Goal: Book appointment/travel/reservation

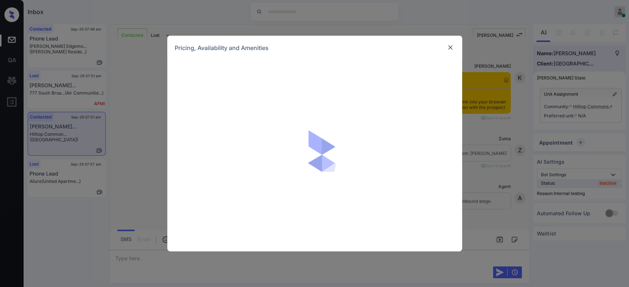
scroll to position [1347, 0]
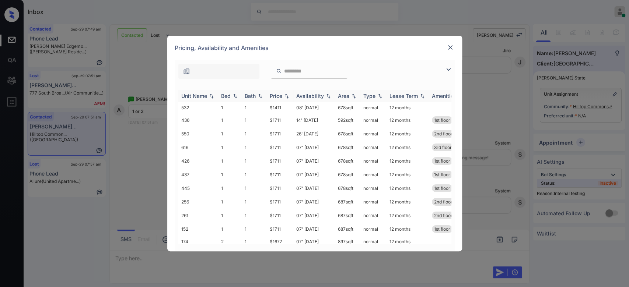
click at [280, 95] on div "Price" at bounding box center [276, 96] width 13 height 6
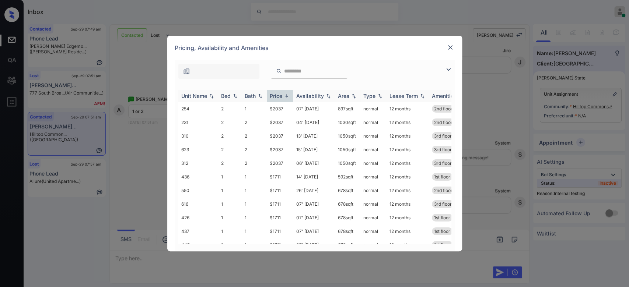
click at [280, 95] on div "Price" at bounding box center [276, 96] width 13 height 6
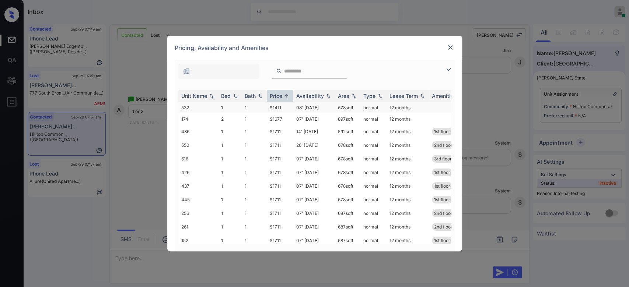
click at [277, 105] on td "$1411" at bounding box center [280, 107] width 27 height 11
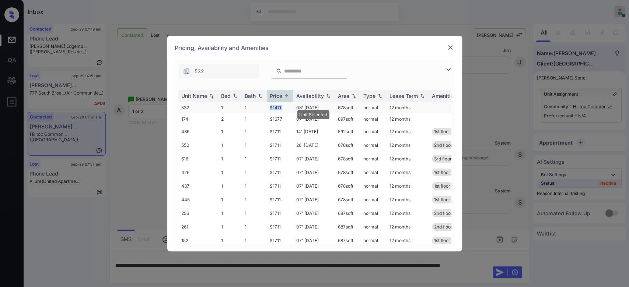
click at [277, 105] on td "$1411" at bounding box center [280, 107] width 27 height 11
click at [450, 44] on img at bounding box center [449, 47] width 7 height 7
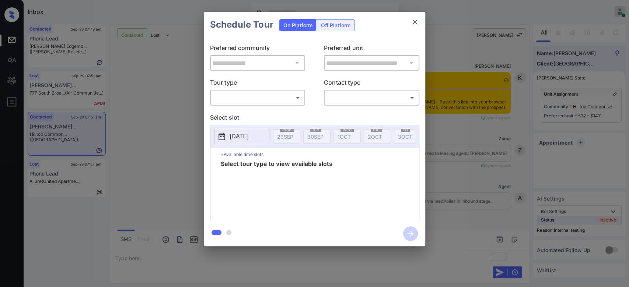
scroll to position [1444, 0]
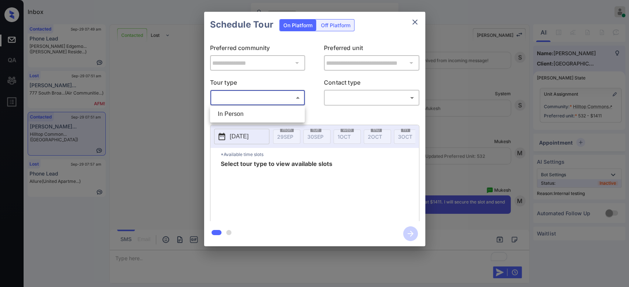
click at [275, 99] on body "Inbox Mukesh Online Set yourself offline Set yourself on break Profile Switch t…" at bounding box center [314, 143] width 629 height 287
click at [250, 110] on li "In Person" at bounding box center [257, 114] width 91 height 13
type input "********"
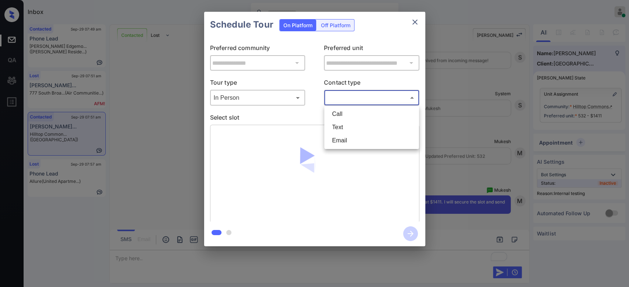
click at [357, 96] on body "Inbox Mukesh Online Set yourself offline Set yourself on break Profile Switch t…" at bounding box center [314, 143] width 629 height 287
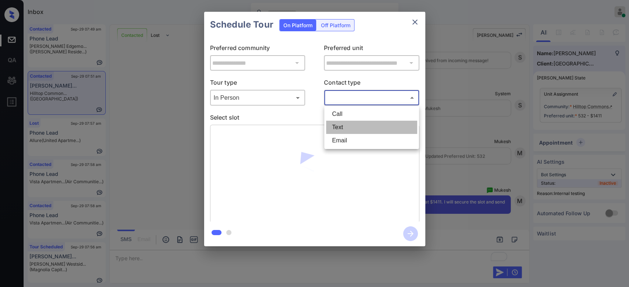
click at [340, 129] on li "Text" at bounding box center [371, 127] width 91 height 13
type input "****"
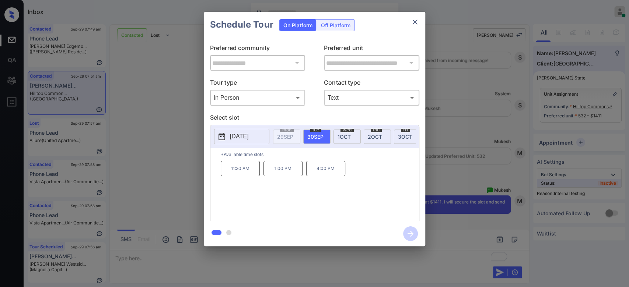
click at [324, 169] on p "4:00 PM" at bounding box center [325, 168] width 39 height 15
click at [404, 234] on icon "button" at bounding box center [410, 233] width 15 height 15
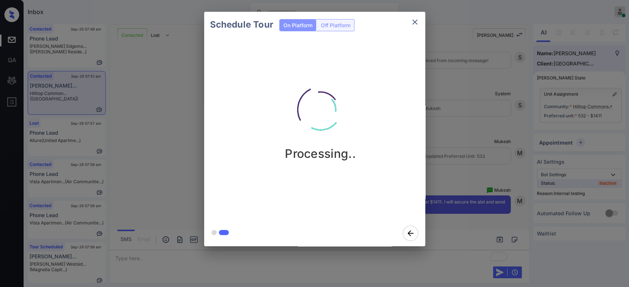
click at [452, 103] on div "Schedule Tour On Platform Off Platform Processing.." at bounding box center [314, 129] width 629 height 258
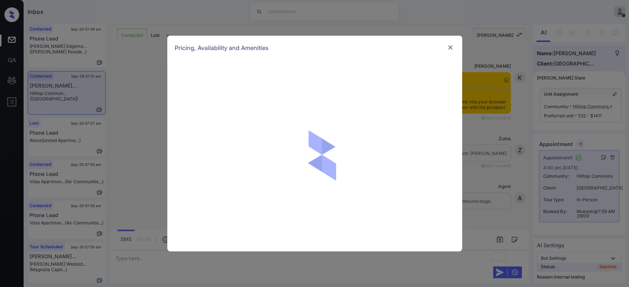
scroll to position [1536, 0]
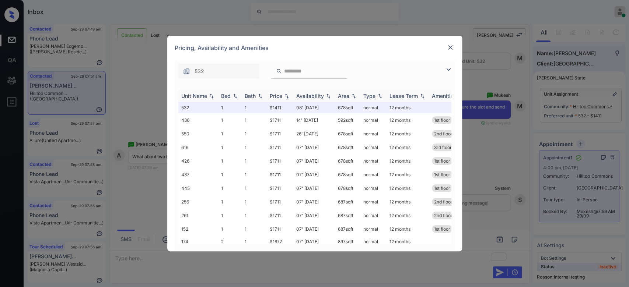
click at [277, 93] on div "Price" at bounding box center [276, 96] width 13 height 6
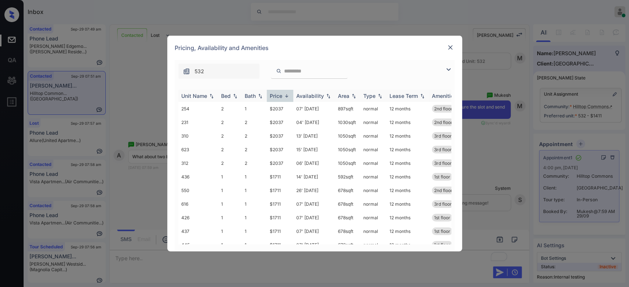
click at [277, 93] on div "Price" at bounding box center [276, 96] width 13 height 6
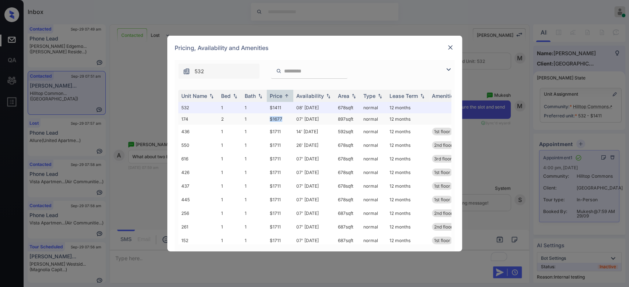
drag, startPoint x: 284, startPoint y: 116, endPoint x: 268, endPoint y: 120, distance: 15.8
click at [268, 120] on td "$1677" at bounding box center [280, 118] width 27 height 11
copy td "$1677"
click at [449, 48] on img at bounding box center [449, 47] width 7 height 7
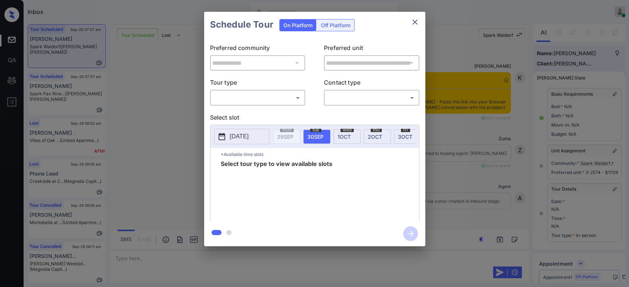
scroll to position [4827, 0]
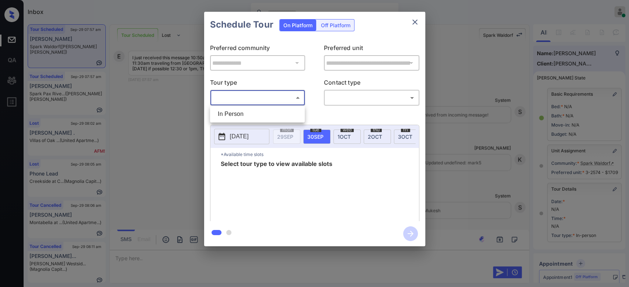
click at [279, 95] on body "Inbox Mukesh Online Set yourself offline Set yourself on break Profile Switch t…" at bounding box center [314, 143] width 629 height 287
click at [250, 109] on li "In Person" at bounding box center [257, 114] width 91 height 13
type input "********"
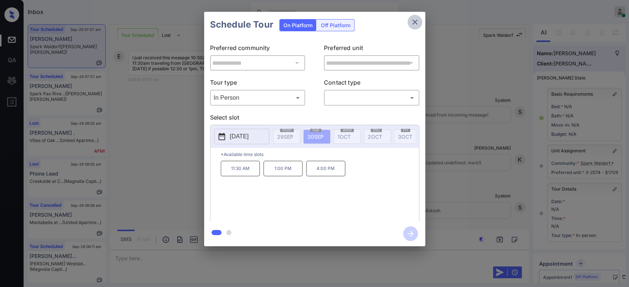
click at [417, 25] on icon "close" at bounding box center [414, 22] width 9 height 9
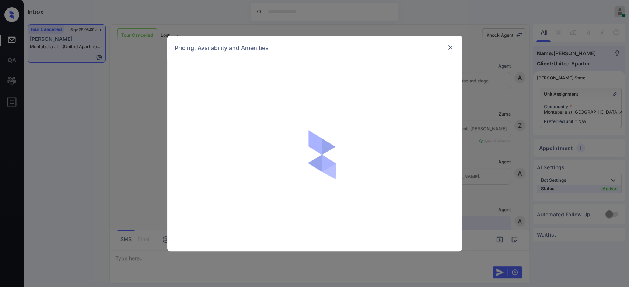
scroll to position [209, 0]
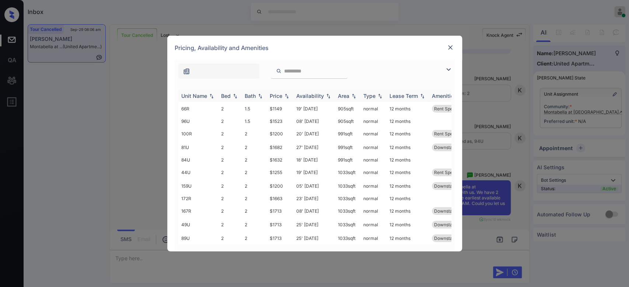
click at [282, 95] on div "Price" at bounding box center [276, 96] width 13 height 6
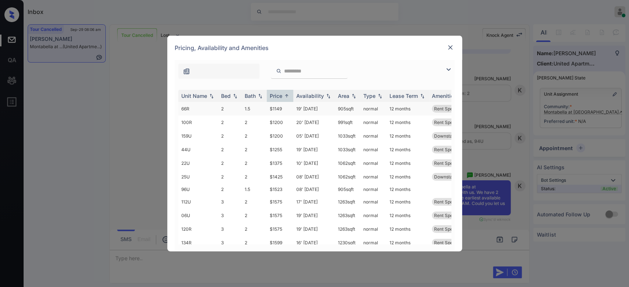
click at [276, 106] on td "$1149" at bounding box center [280, 109] width 27 height 14
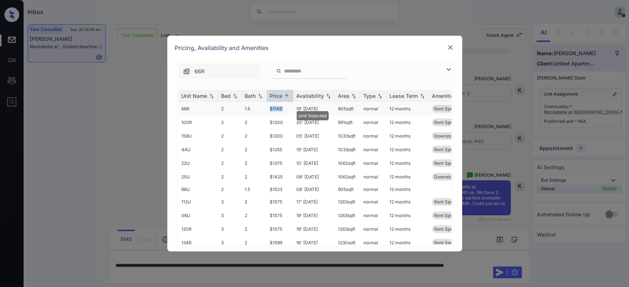
click at [276, 106] on td "$1149" at bounding box center [280, 109] width 27 height 14
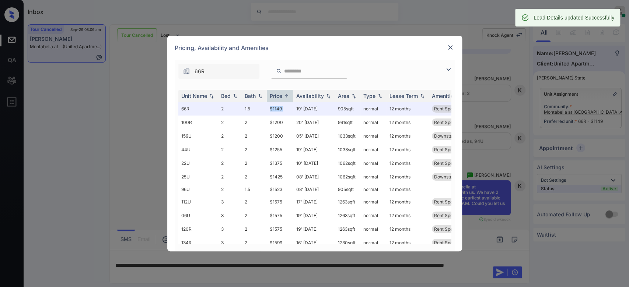
click at [449, 46] on img at bounding box center [449, 47] width 7 height 7
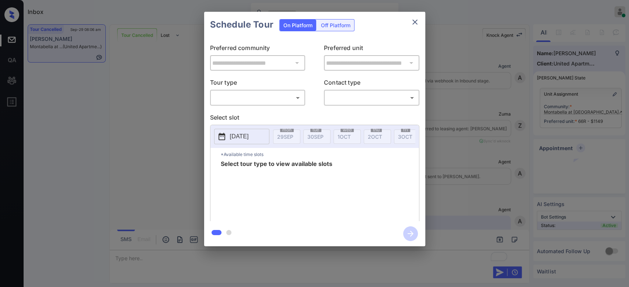
scroll to position [3122, 0]
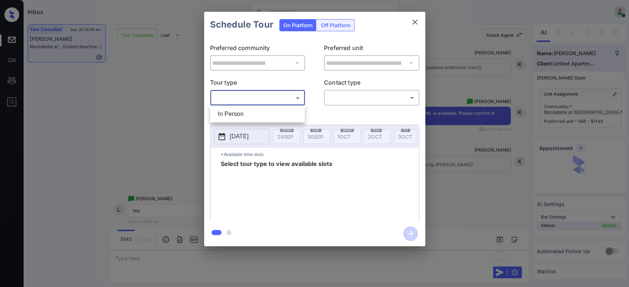
click at [285, 102] on body "Inbox Mukesh Online Set yourself offline Set yourself on break Profile Switch t…" at bounding box center [314, 143] width 629 height 287
click at [256, 115] on li "In Person" at bounding box center [257, 114] width 91 height 13
type input "********"
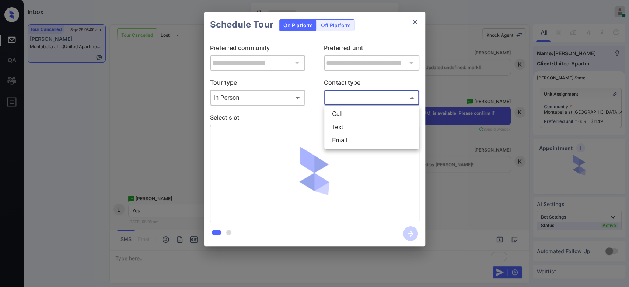
click at [341, 98] on body "Inbox Mukesh Online Set yourself offline Set yourself on break Profile Switch t…" at bounding box center [314, 143] width 629 height 287
click at [342, 127] on li "Text" at bounding box center [371, 127] width 91 height 13
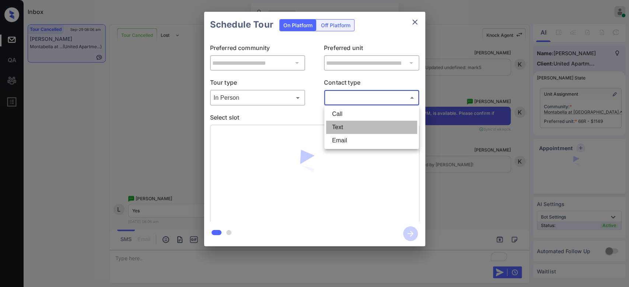
type input "****"
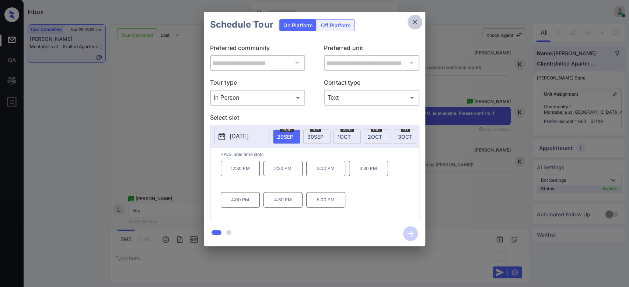
click at [411, 21] on icon "close" at bounding box center [414, 22] width 9 height 9
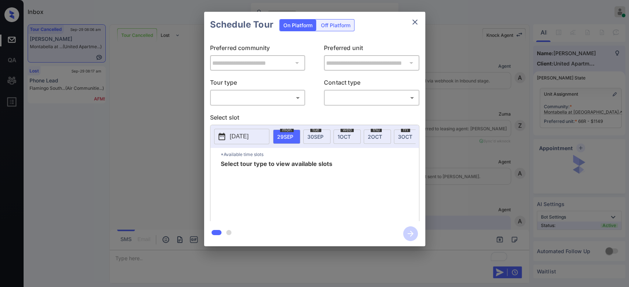
scroll to position [3456, 0]
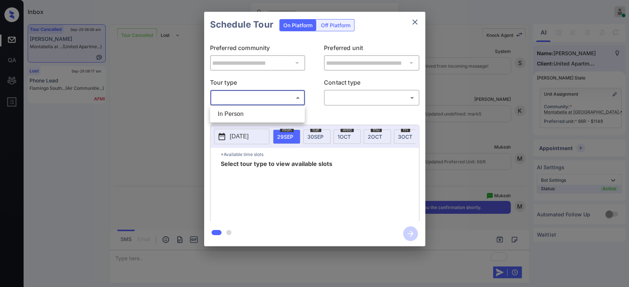
click at [280, 97] on body "Inbox Mukesh Online Set yourself offline Set yourself on break Profile Switch t…" at bounding box center [314, 143] width 629 height 287
click at [253, 113] on li "In Person" at bounding box center [257, 114] width 91 height 13
type input "********"
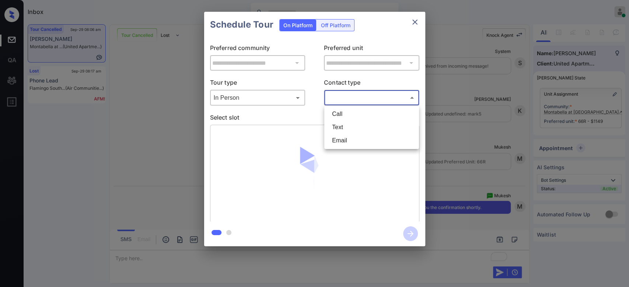
click at [349, 98] on body "Inbox Mukesh Online Set yourself offline Set yourself on break Profile Switch t…" at bounding box center [314, 143] width 629 height 287
click at [344, 127] on li "Text" at bounding box center [371, 127] width 91 height 13
type input "****"
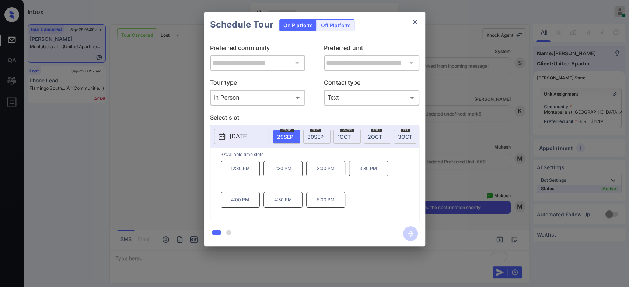
click at [245, 172] on p "12:30 PM" at bounding box center [240, 168] width 39 height 15
click at [405, 231] on icon "button" at bounding box center [410, 233] width 15 height 15
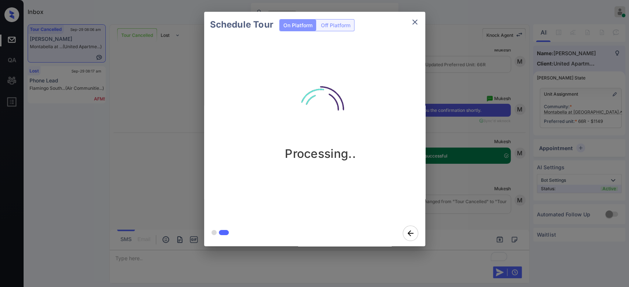
scroll to position [3553, 0]
click at [454, 90] on div "Schedule Tour On Platform Off Platform Processing.." at bounding box center [314, 129] width 629 height 258
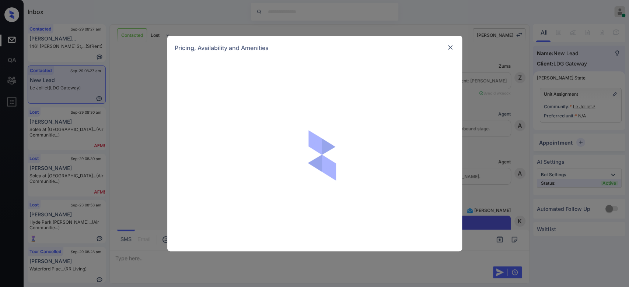
scroll to position [1768, 0]
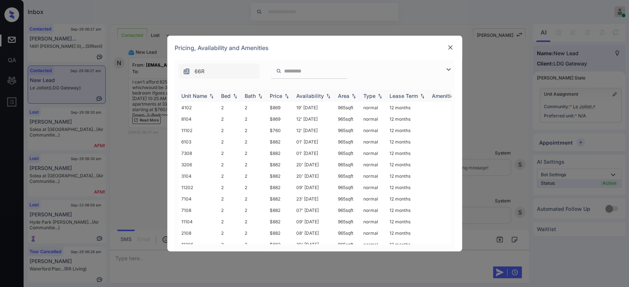
click at [278, 97] on div "Price" at bounding box center [276, 96] width 13 height 6
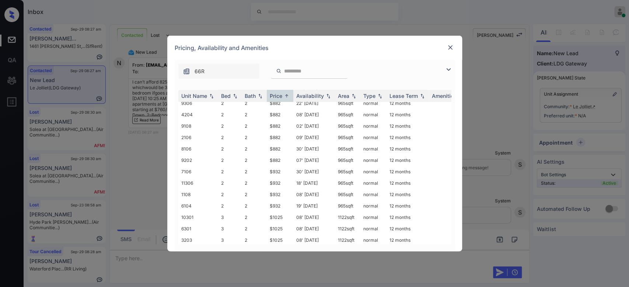
scroll to position [0, 0]
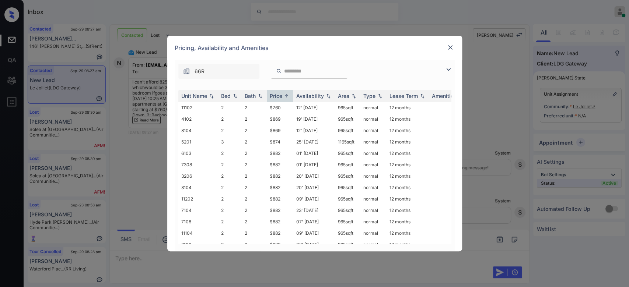
click at [453, 49] on img at bounding box center [449, 47] width 7 height 7
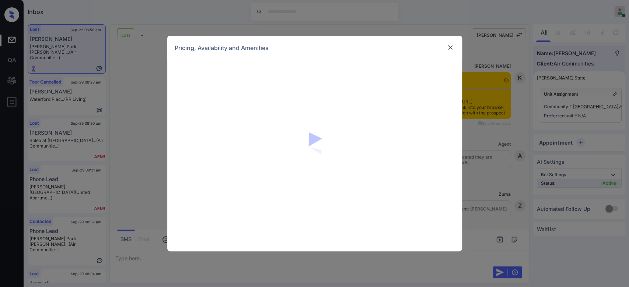
scroll to position [1680, 0]
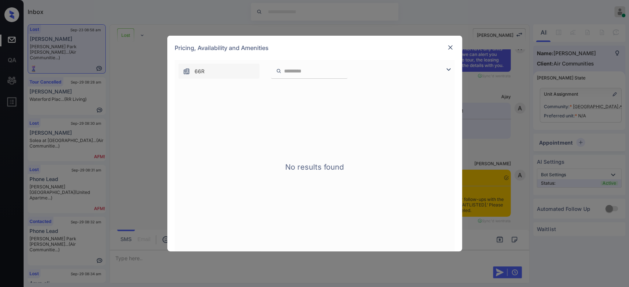
click at [452, 46] on img at bounding box center [449, 47] width 7 height 7
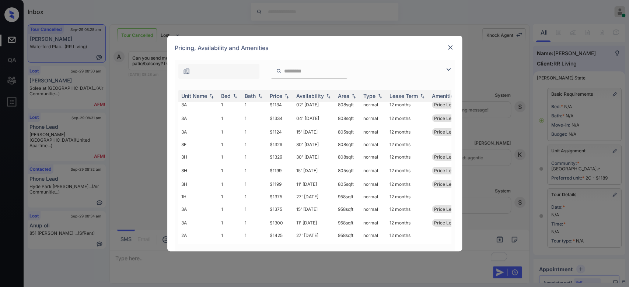
scroll to position [64, 0]
click at [450, 52] on div at bounding box center [450, 47] width 9 height 9
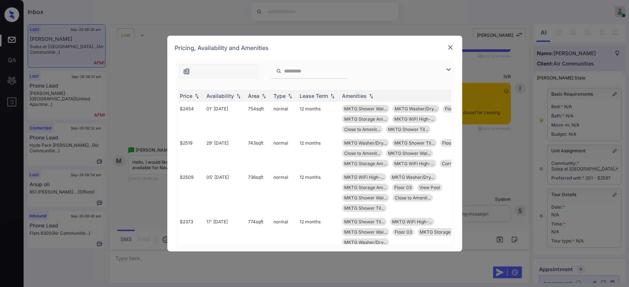
scroll to position [0, 119]
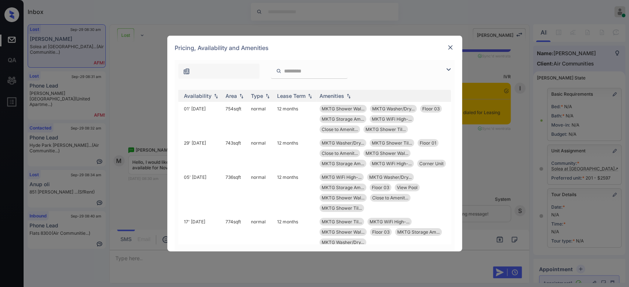
click at [226, 72] on div at bounding box center [218, 71] width 81 height 15
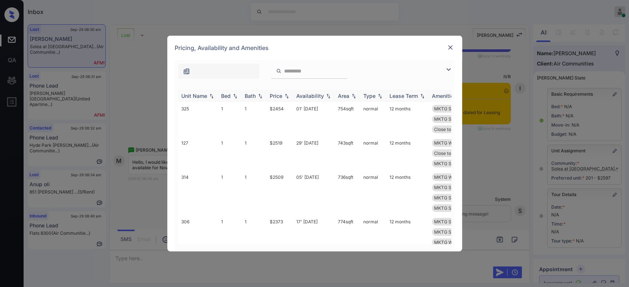
click at [224, 94] on div "Bed" at bounding box center [226, 96] width 10 height 6
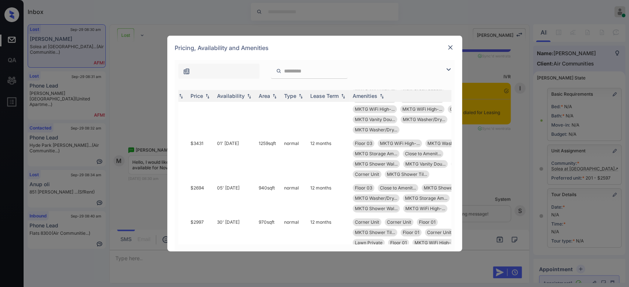
scroll to position [597, 0]
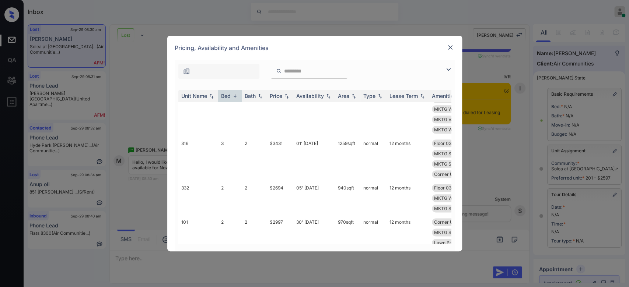
click at [446, 46] on div at bounding box center [450, 47] width 9 height 9
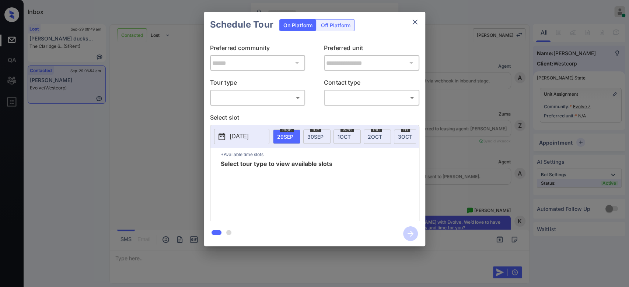
scroll to position [0, 3]
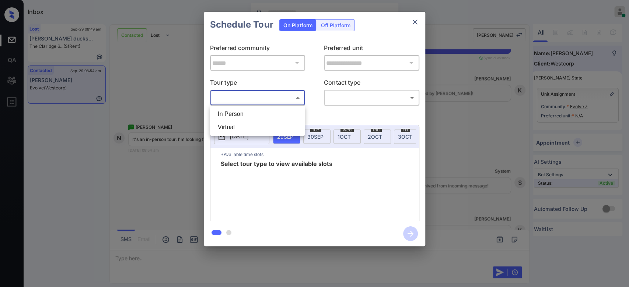
click at [263, 94] on body "Inbox Mukesh Online Set yourself offline Set yourself on break Profile Switch t…" at bounding box center [314, 143] width 629 height 287
click at [245, 116] on li "In Person" at bounding box center [257, 114] width 91 height 13
type input "********"
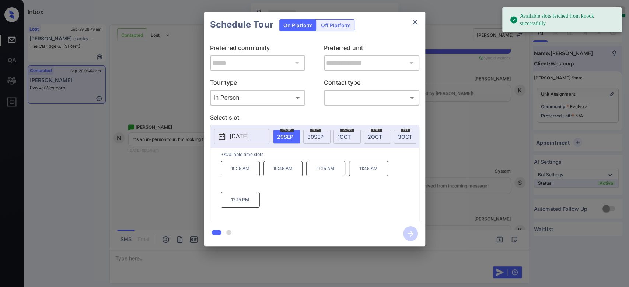
click at [247, 134] on p "2025-09-29" at bounding box center [239, 136] width 19 height 9
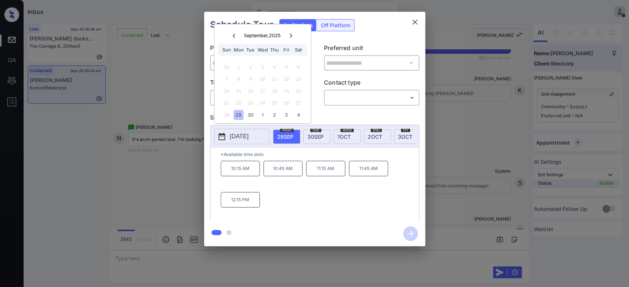
click at [292, 35] on icon at bounding box center [290, 36] width 3 height 4
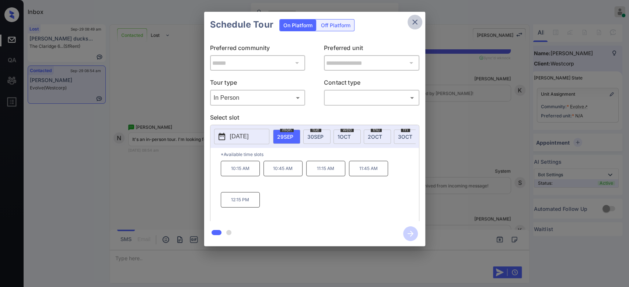
click at [419, 23] on button "close" at bounding box center [414, 22] width 15 height 15
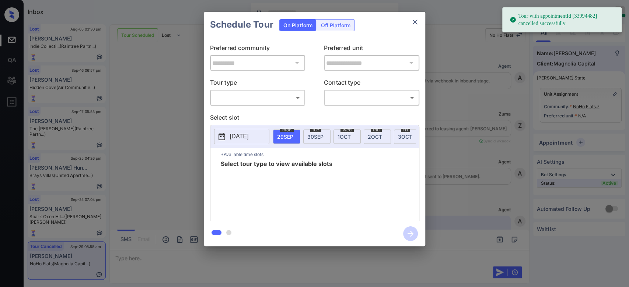
scroll to position [2155, 0]
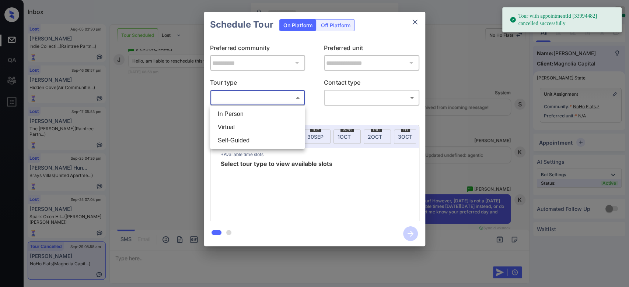
click at [274, 102] on body "Tour with appointmentId [33994482] cancelled successfully Inbox Mukesh Online S…" at bounding box center [314, 143] width 629 height 287
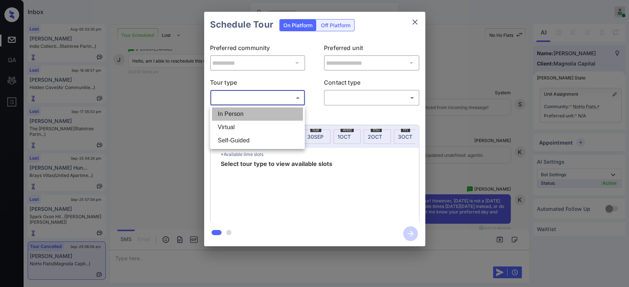
click at [240, 115] on li "In Person" at bounding box center [257, 114] width 91 height 13
type input "********"
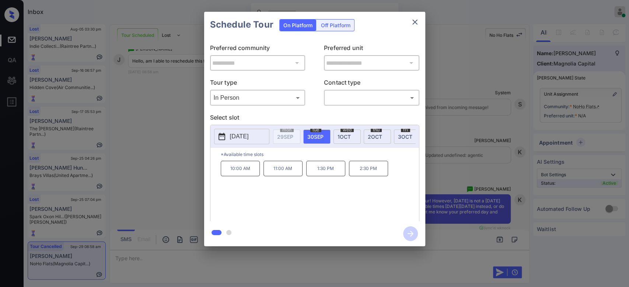
click at [249, 137] on p "2025-09-30" at bounding box center [239, 136] width 19 height 9
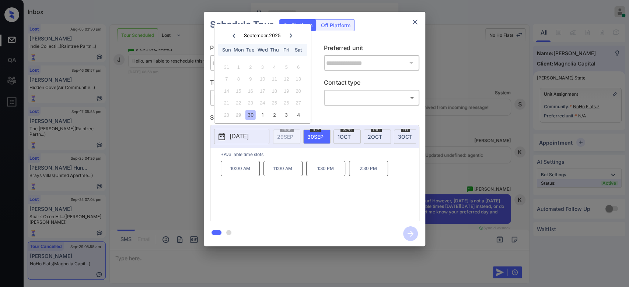
click at [290, 36] on icon at bounding box center [291, 36] width 4 height 4
click at [227, 81] on div "5" at bounding box center [226, 79] width 10 height 10
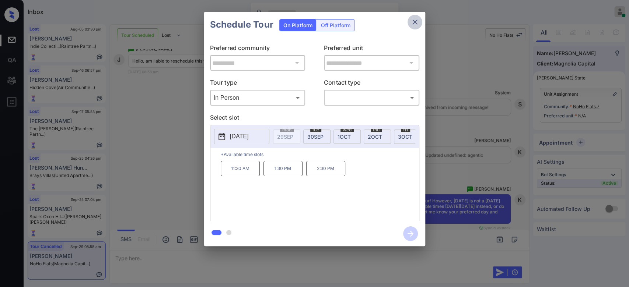
click at [419, 25] on button "close" at bounding box center [414, 22] width 15 height 15
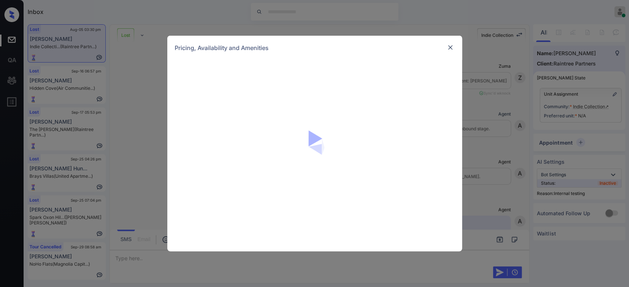
scroll to position [5698, 0]
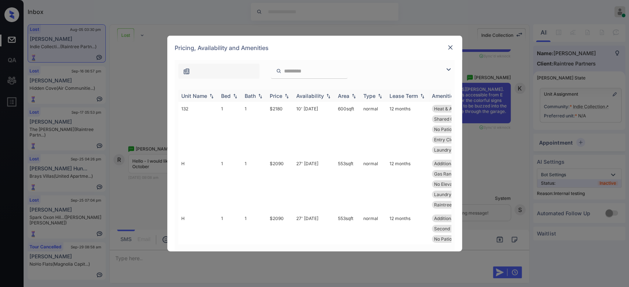
click at [282, 96] on div "Price" at bounding box center [280, 96] width 21 height 6
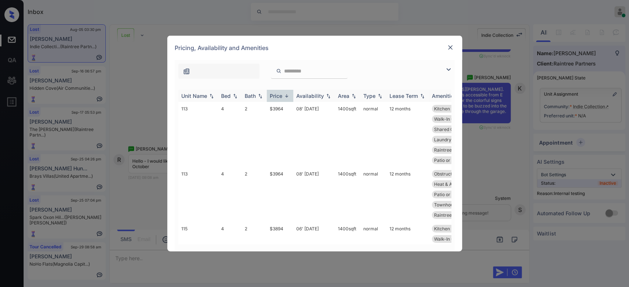
click at [282, 96] on div "Price" at bounding box center [280, 96] width 21 height 6
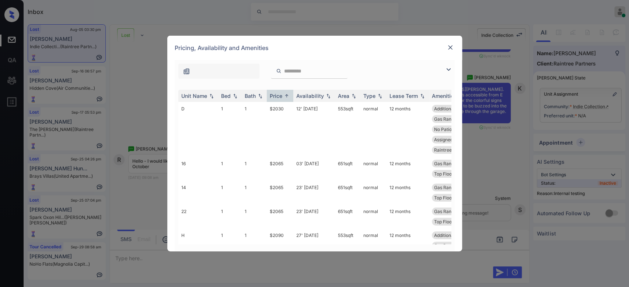
click at [452, 47] on img at bounding box center [449, 47] width 7 height 7
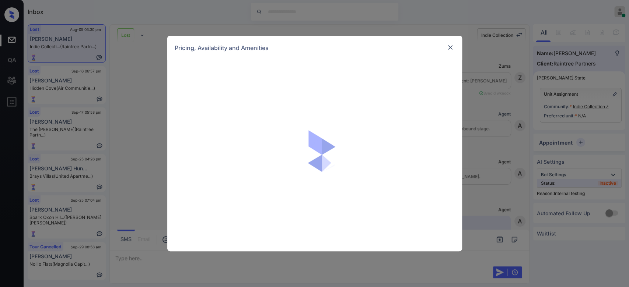
scroll to position [5531, 0]
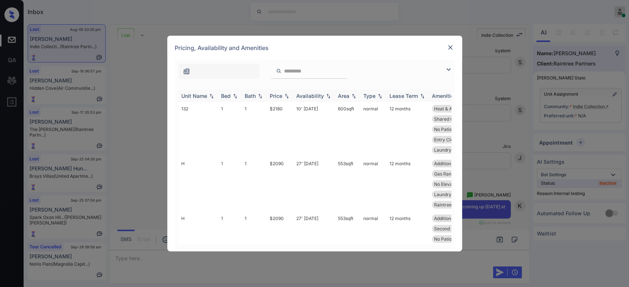
click at [280, 96] on div "Price" at bounding box center [276, 96] width 13 height 6
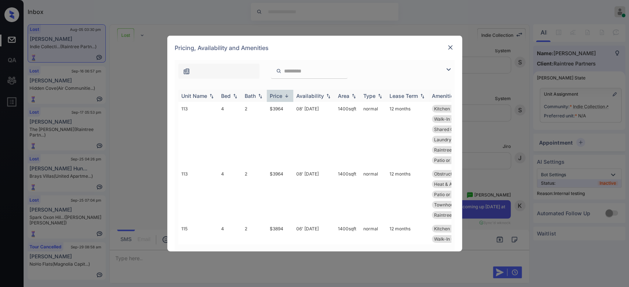
click at [280, 96] on div "Price" at bounding box center [276, 96] width 13 height 6
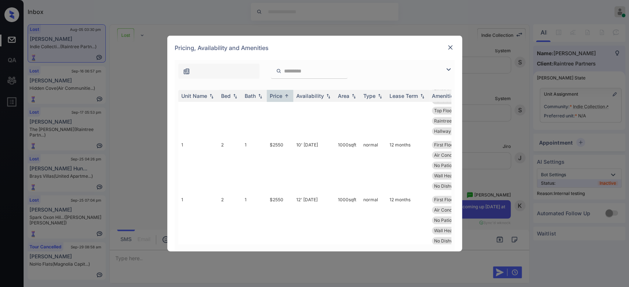
scroll to position [569, 0]
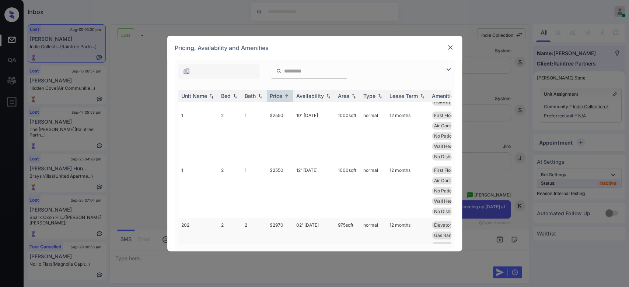
click at [283, 218] on td "$2970" at bounding box center [280, 245] width 27 height 55
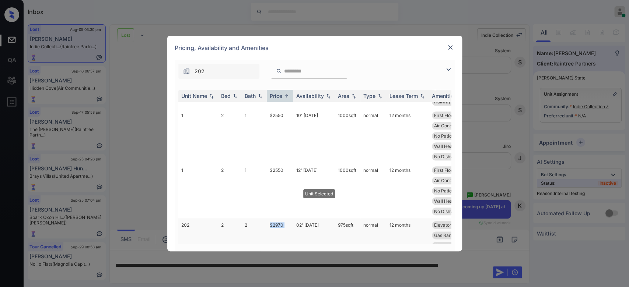
click at [283, 218] on td "$2970" at bounding box center [280, 245] width 27 height 55
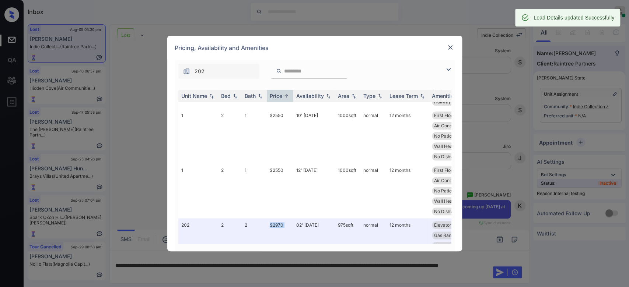
click at [448, 48] on img at bounding box center [449, 47] width 7 height 7
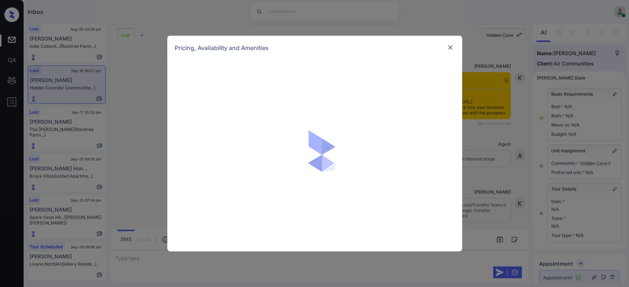
scroll to position [3656, 0]
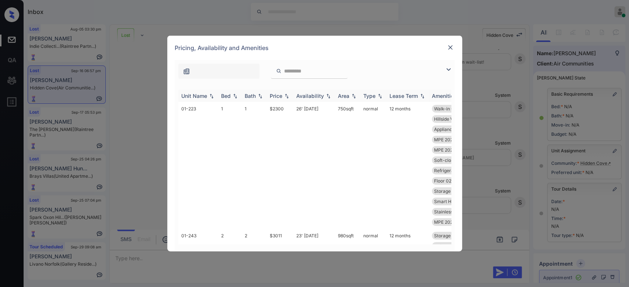
click at [277, 99] on th "Price" at bounding box center [280, 96] width 27 height 12
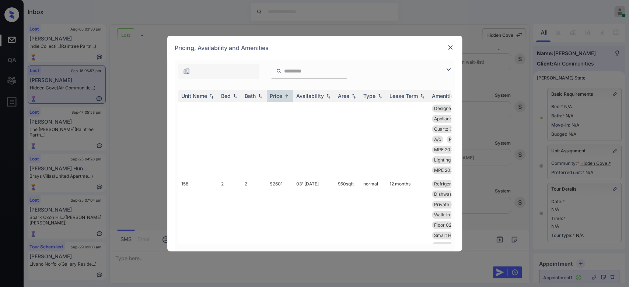
scroll to position [732, 0]
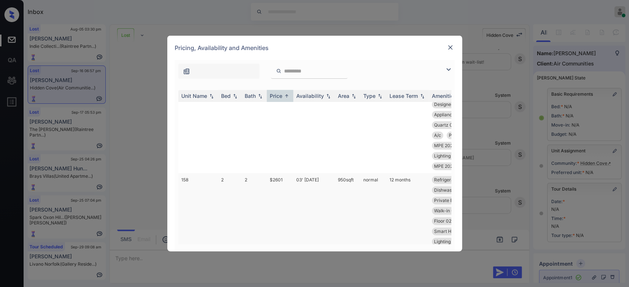
click at [276, 182] on td "$2601" at bounding box center [280, 236] width 27 height 127
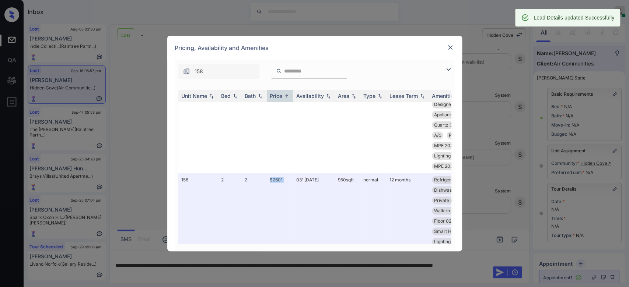
click at [450, 48] on img at bounding box center [449, 47] width 7 height 7
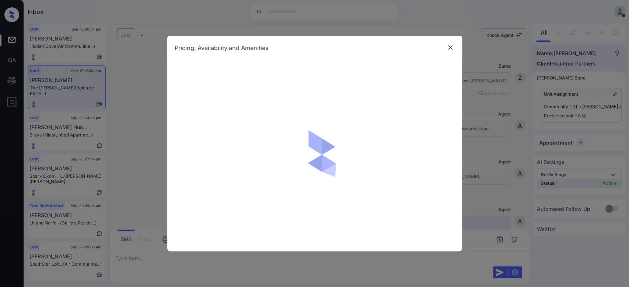
scroll to position [1258, 0]
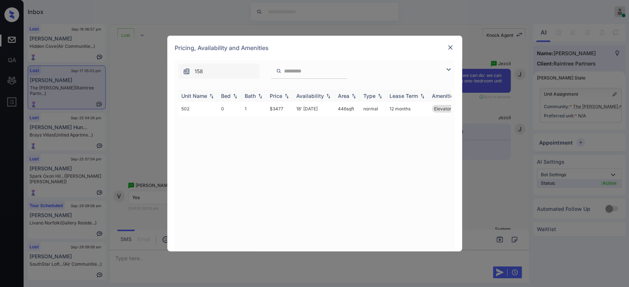
click at [273, 95] on div "Price" at bounding box center [276, 96] width 13 height 6
click at [451, 46] on img at bounding box center [449, 47] width 7 height 7
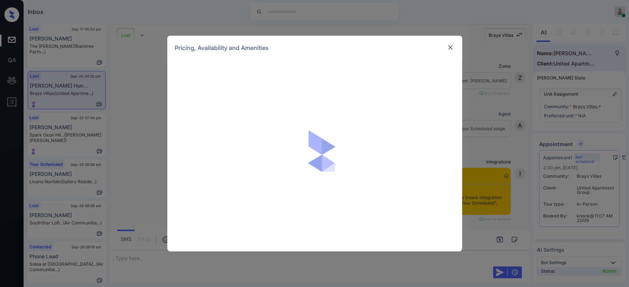
scroll to position [1037, 0]
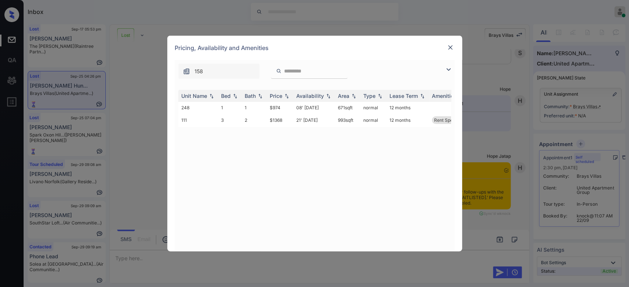
click at [448, 45] on img at bounding box center [449, 47] width 7 height 7
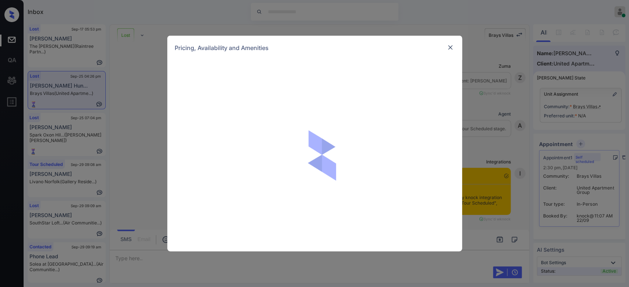
scroll to position [1859, 0]
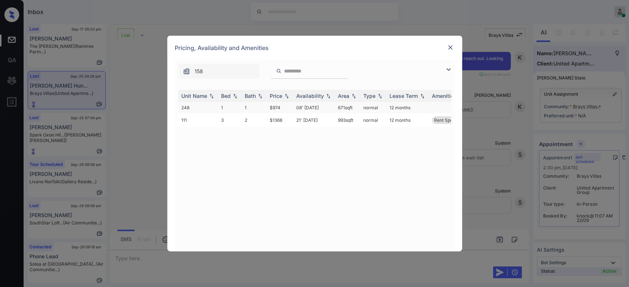
click at [274, 108] on td "$974" at bounding box center [280, 107] width 27 height 11
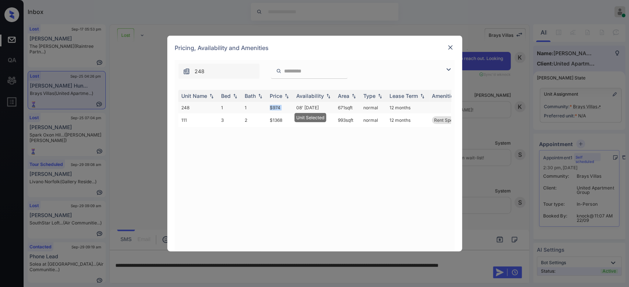
click at [274, 108] on td "$974" at bounding box center [280, 107] width 27 height 11
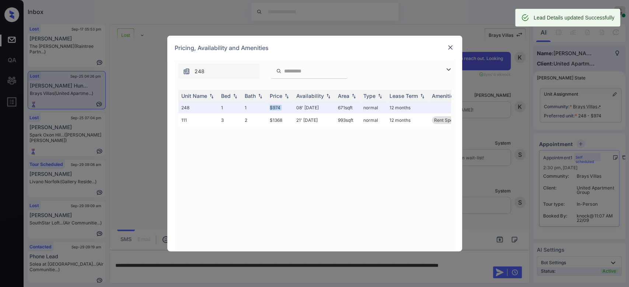
click at [450, 46] on img at bounding box center [449, 47] width 7 height 7
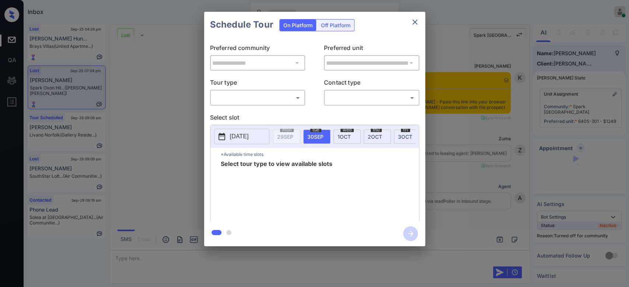
scroll to position [339, 0]
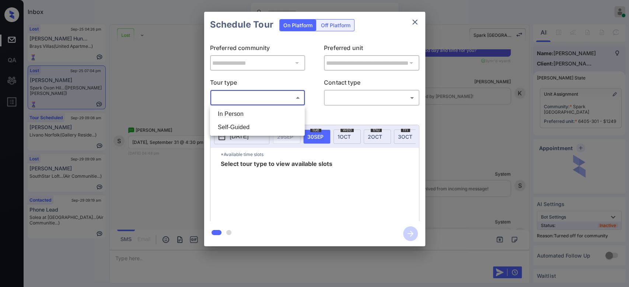
click at [280, 94] on body "Inbox Mukesh Online Set yourself offline Set yourself on break Profile Switch t…" at bounding box center [314, 143] width 629 height 287
click at [414, 21] on div at bounding box center [314, 143] width 629 height 287
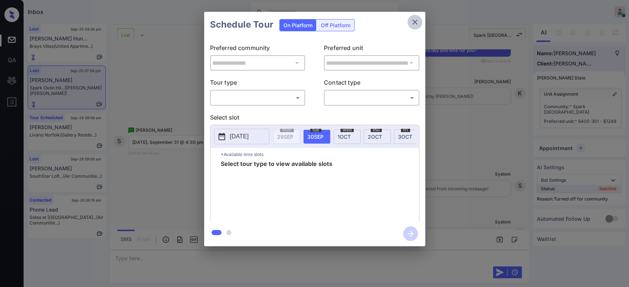
click at [414, 21] on icon "close" at bounding box center [414, 22] width 9 height 9
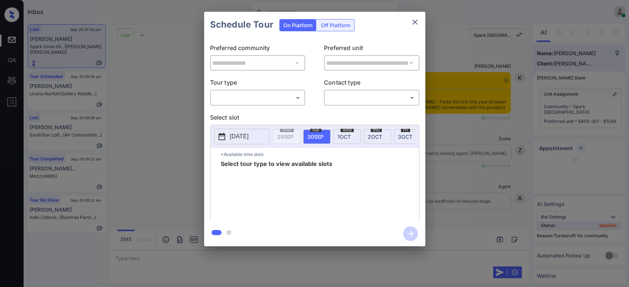
scroll to position [1306, 0]
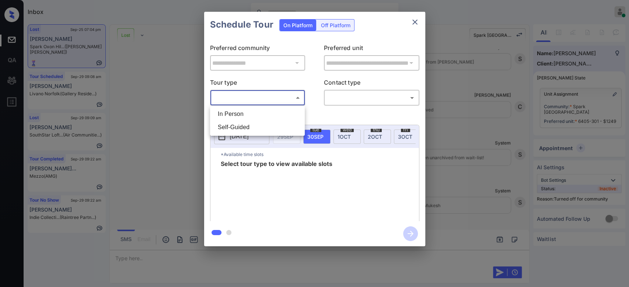
click at [279, 94] on body "Inbox Mukesh Online Set yourself offline Set yourself on break Profile Switch t…" at bounding box center [314, 143] width 629 height 287
click at [242, 111] on li "In Person" at bounding box center [257, 114] width 91 height 13
type input "********"
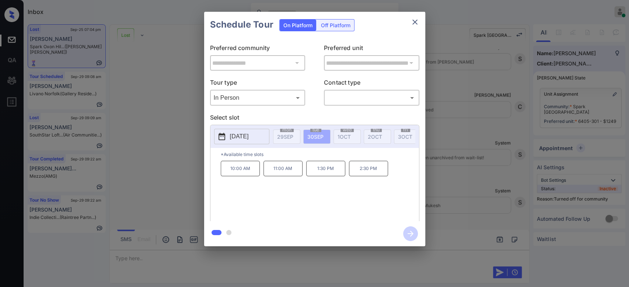
click at [249, 133] on p "[DATE]" at bounding box center [239, 136] width 19 height 9
click at [415, 22] on icon "close" at bounding box center [414, 22] width 9 height 9
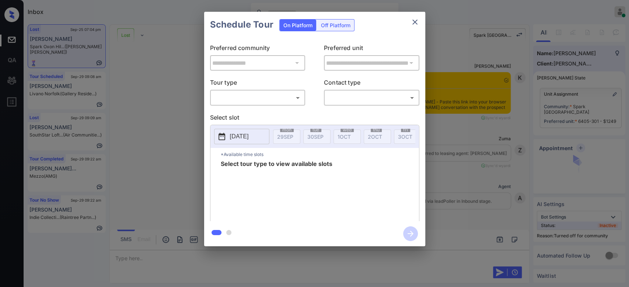
scroll to position [1306, 0]
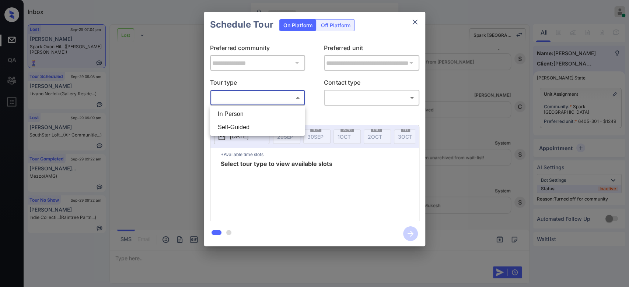
click at [288, 96] on body "Inbox Mukesh Online Set yourself offline Set yourself on break Profile Switch t…" at bounding box center [314, 143] width 629 height 287
click at [250, 111] on li "In Person" at bounding box center [257, 114] width 91 height 13
type input "********"
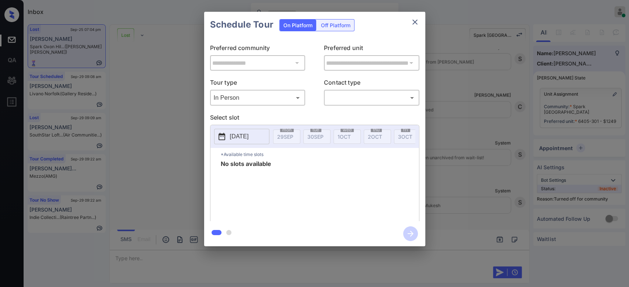
click at [236, 169] on span "No slots available" at bounding box center [246, 190] width 50 height 59
copy span "No slots available"
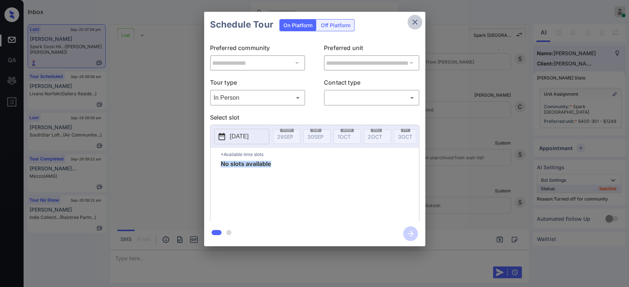
click at [417, 23] on icon "close" at bounding box center [414, 22] width 9 height 9
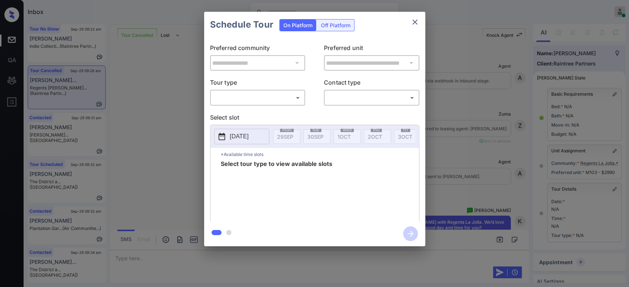
scroll to position [80, 0]
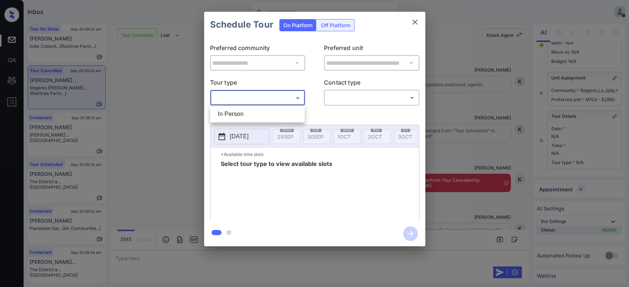
click at [263, 102] on body "Inbox Mukesh Online Set yourself offline Set yourself on break Profile Switch t…" at bounding box center [314, 143] width 629 height 287
click at [247, 111] on li "In Person" at bounding box center [257, 114] width 91 height 13
type input "********"
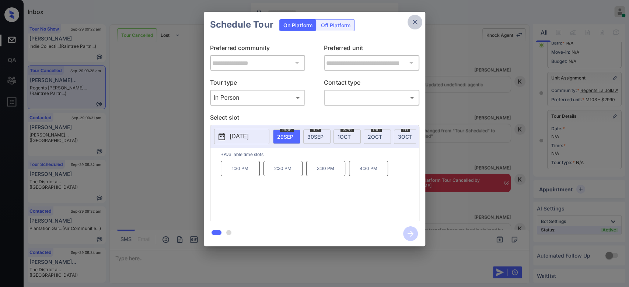
click at [415, 25] on icon "close" at bounding box center [414, 22] width 9 height 9
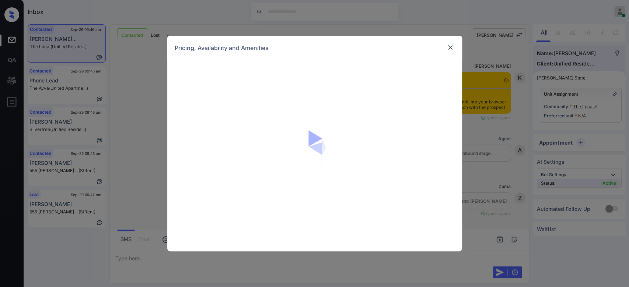
scroll to position [825, 0]
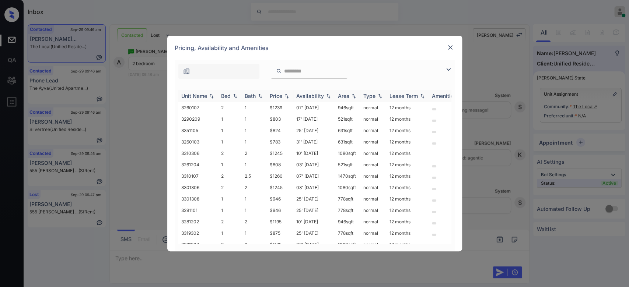
click at [279, 95] on div "Price" at bounding box center [276, 96] width 13 height 6
click at [277, 152] on td "$1150" at bounding box center [280, 154] width 27 height 11
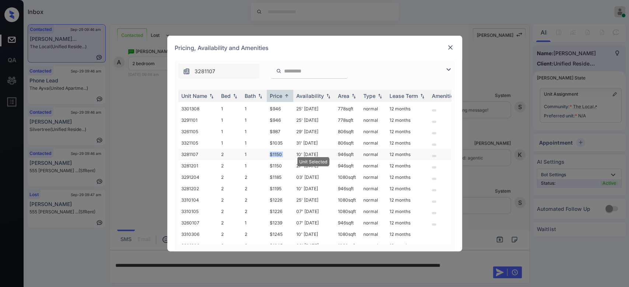
click at [277, 152] on td "$1150" at bounding box center [280, 154] width 27 height 11
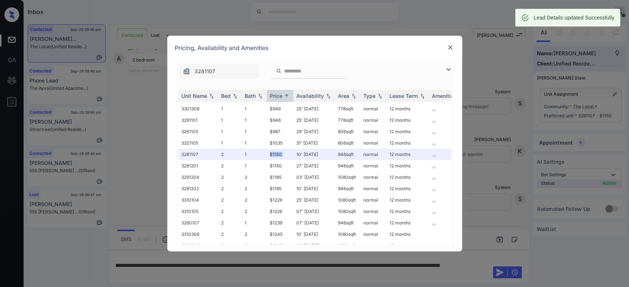
scroll to position [862, 0]
click at [449, 49] on img at bounding box center [449, 47] width 7 height 7
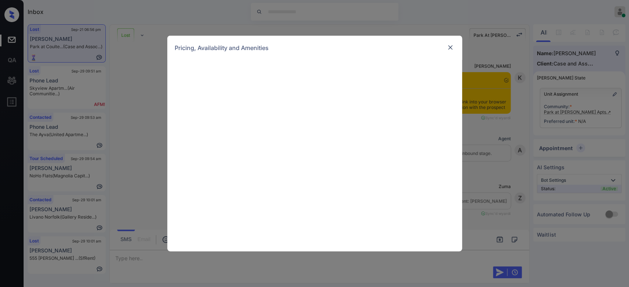
scroll to position [1666, 0]
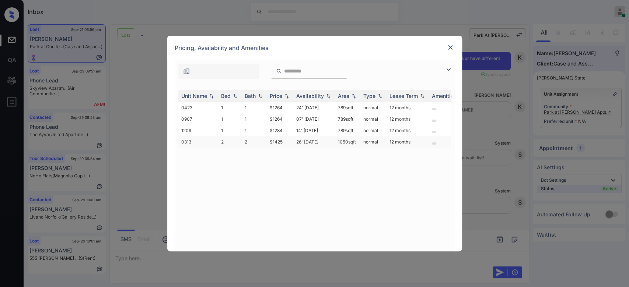
click at [276, 142] on td "$1425" at bounding box center [280, 141] width 27 height 11
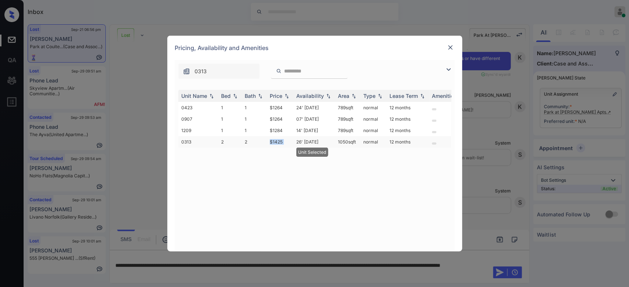
click at [276, 142] on td "$1425" at bounding box center [280, 141] width 27 height 11
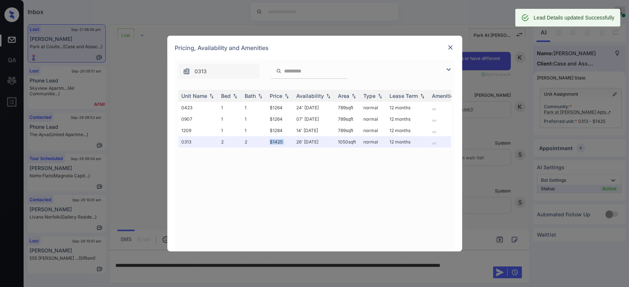
click at [451, 49] on img at bounding box center [449, 47] width 7 height 7
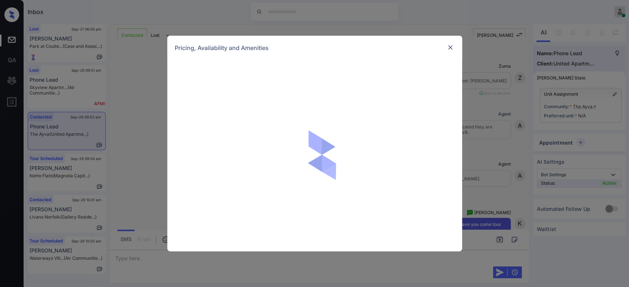
scroll to position [598, 0]
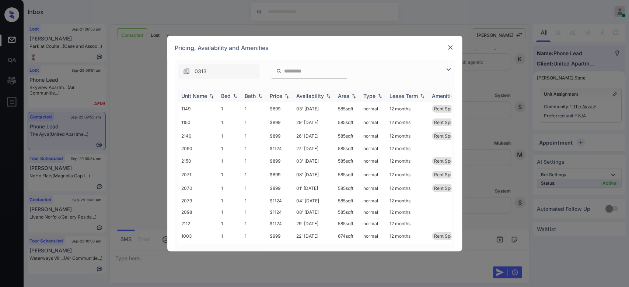
click at [272, 94] on div "Price" at bounding box center [276, 96] width 13 height 6
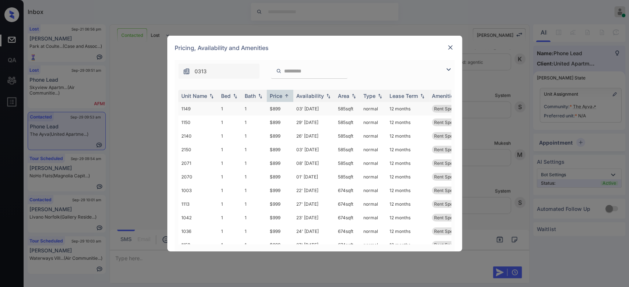
click at [275, 110] on td "$899" at bounding box center [280, 109] width 27 height 14
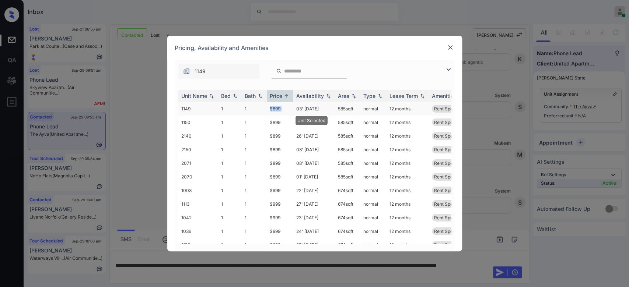
click at [275, 110] on td "$899" at bounding box center [280, 109] width 27 height 14
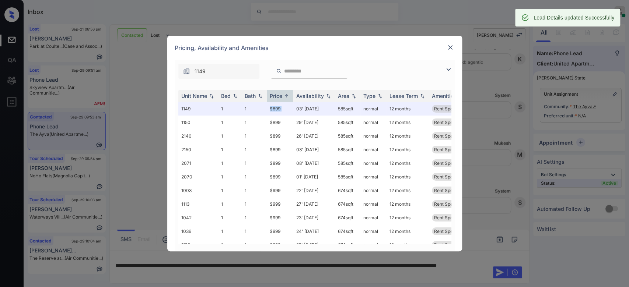
click at [446, 50] on img at bounding box center [449, 47] width 7 height 7
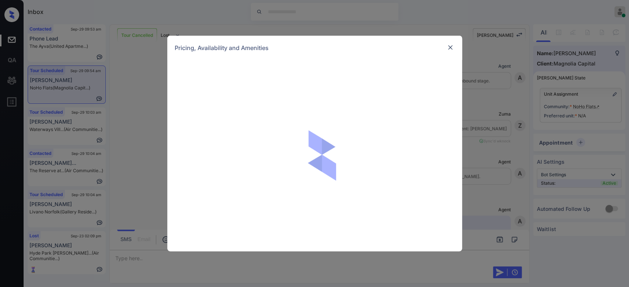
scroll to position [911, 0]
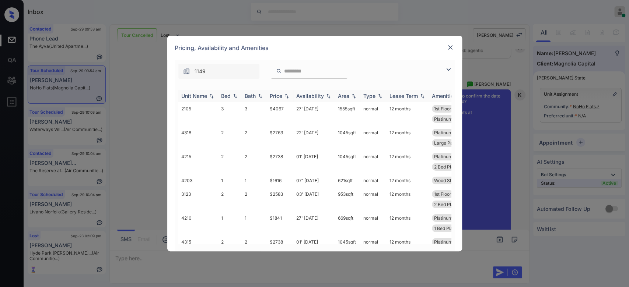
click at [283, 95] on img at bounding box center [286, 96] width 7 height 5
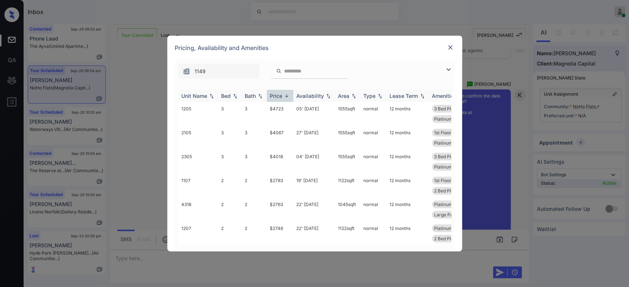
click at [283, 95] on img at bounding box center [286, 96] width 7 height 6
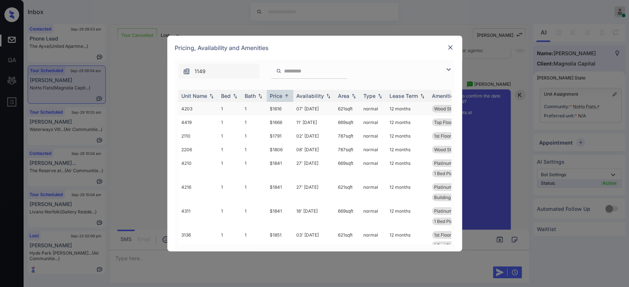
click at [275, 106] on td "$1616" at bounding box center [280, 109] width 27 height 14
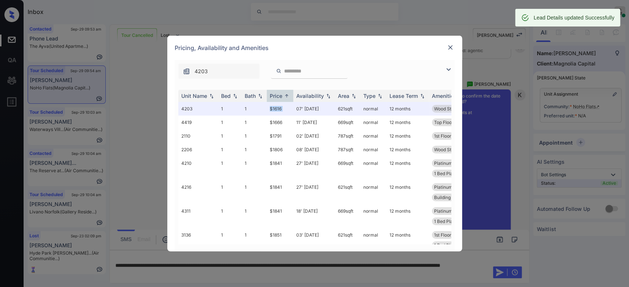
click at [452, 45] on img at bounding box center [449, 47] width 7 height 7
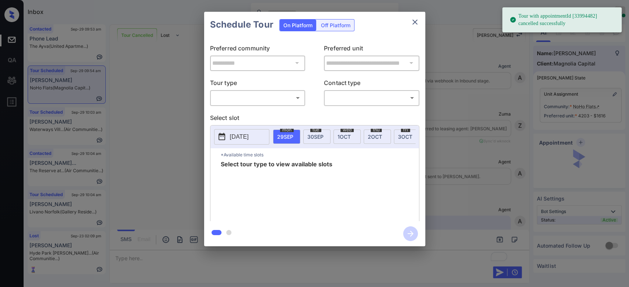
scroll to position [3213, 0]
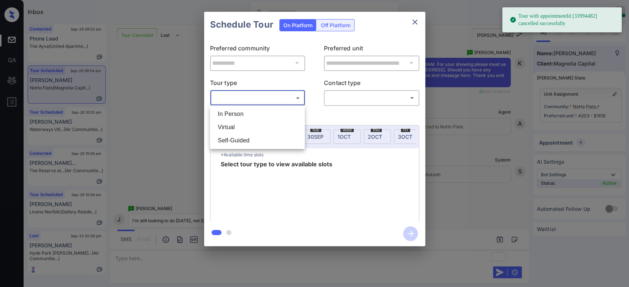
click at [286, 101] on body "Tour with appointmentId [33994482] cancelled successfully Inbox Mukesh Online S…" at bounding box center [314, 143] width 629 height 287
click at [237, 114] on li "In Person" at bounding box center [257, 114] width 91 height 13
type input "********"
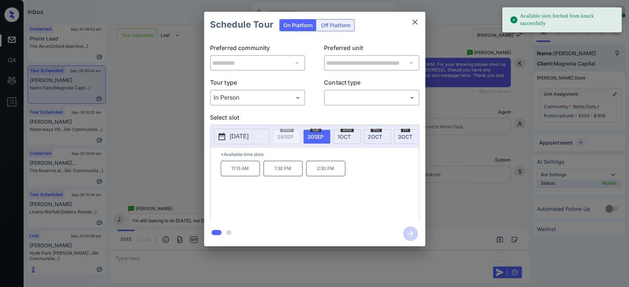
click at [243, 138] on p "2025-09-30" at bounding box center [239, 136] width 19 height 9
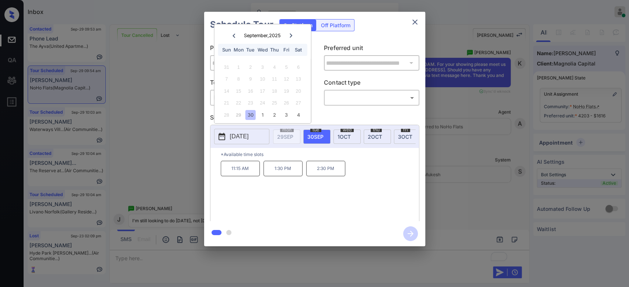
click at [289, 36] on icon at bounding box center [291, 36] width 4 height 4
click at [228, 79] on div "5" at bounding box center [226, 79] width 10 height 10
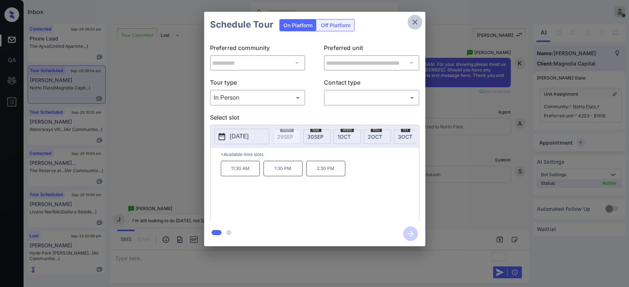
click at [411, 25] on icon "close" at bounding box center [414, 22] width 9 height 9
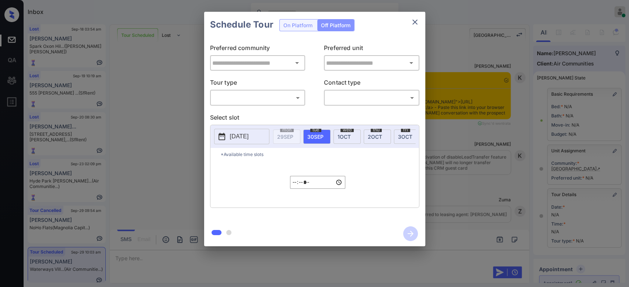
scroll to position [9386, 0]
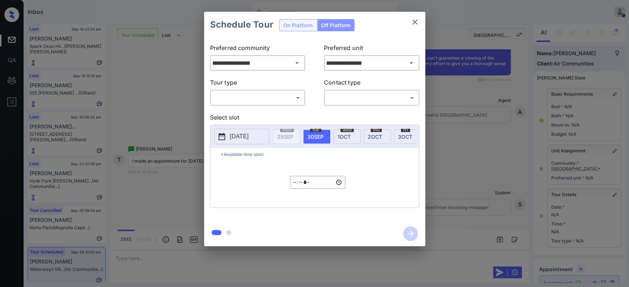
click at [262, 94] on body "Inbox Mukesh Online Set yourself offline Set yourself on break Profile Switch t…" at bounding box center [314, 143] width 629 height 287
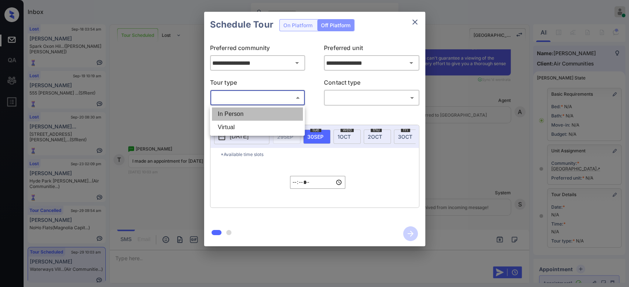
click at [238, 112] on li "In Person" at bounding box center [257, 114] width 91 height 13
type input "********"
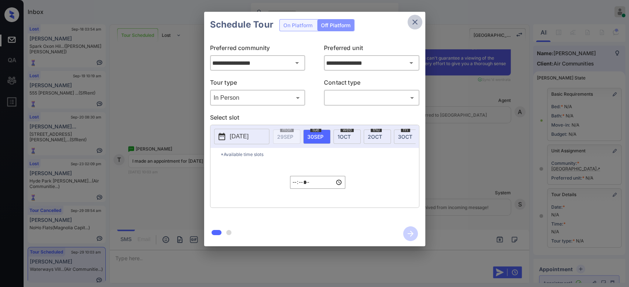
click at [412, 22] on icon "close" at bounding box center [414, 22] width 9 height 9
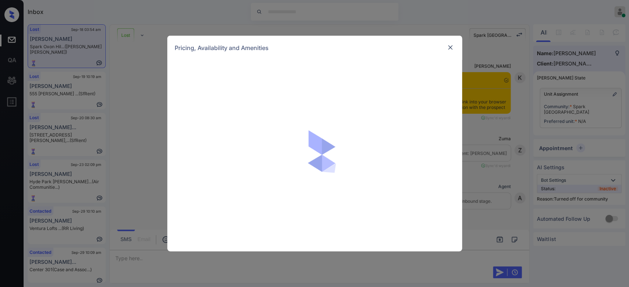
scroll to position [654, 0]
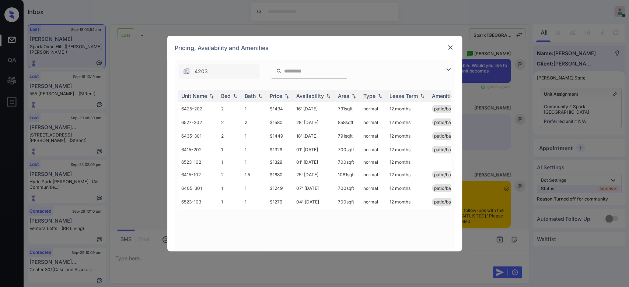
click at [450, 44] on img at bounding box center [449, 47] width 7 height 7
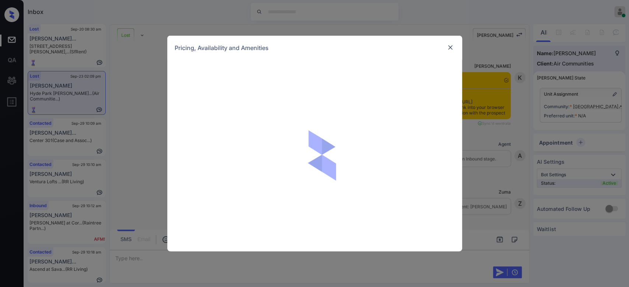
scroll to position [2344, 0]
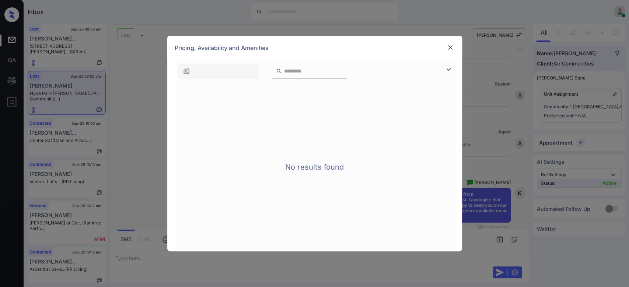
click at [450, 49] on img at bounding box center [449, 47] width 7 height 7
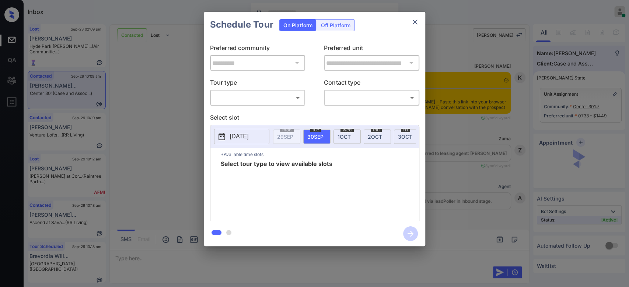
scroll to position [1154, 0]
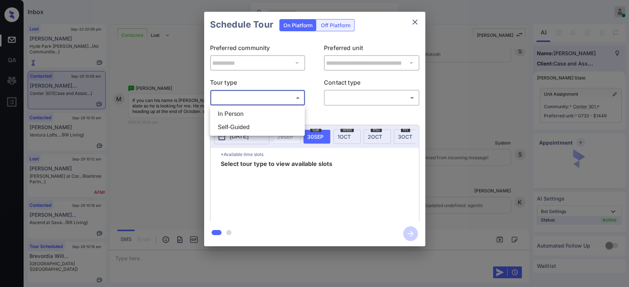
click at [260, 96] on body "Inbox Mukesh Online Set yourself offline Set yourself on break Profile Switch t…" at bounding box center [314, 143] width 629 height 287
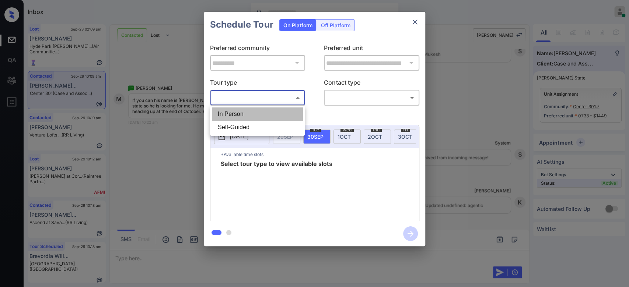
click at [253, 109] on li "In Person" at bounding box center [257, 114] width 91 height 13
type input "********"
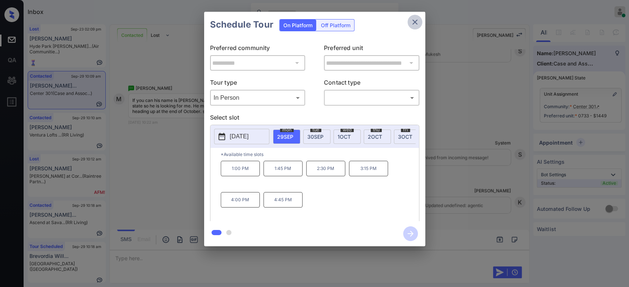
click at [415, 18] on icon "close" at bounding box center [414, 22] width 9 height 9
